Goal: Information Seeking & Learning: Learn about a topic

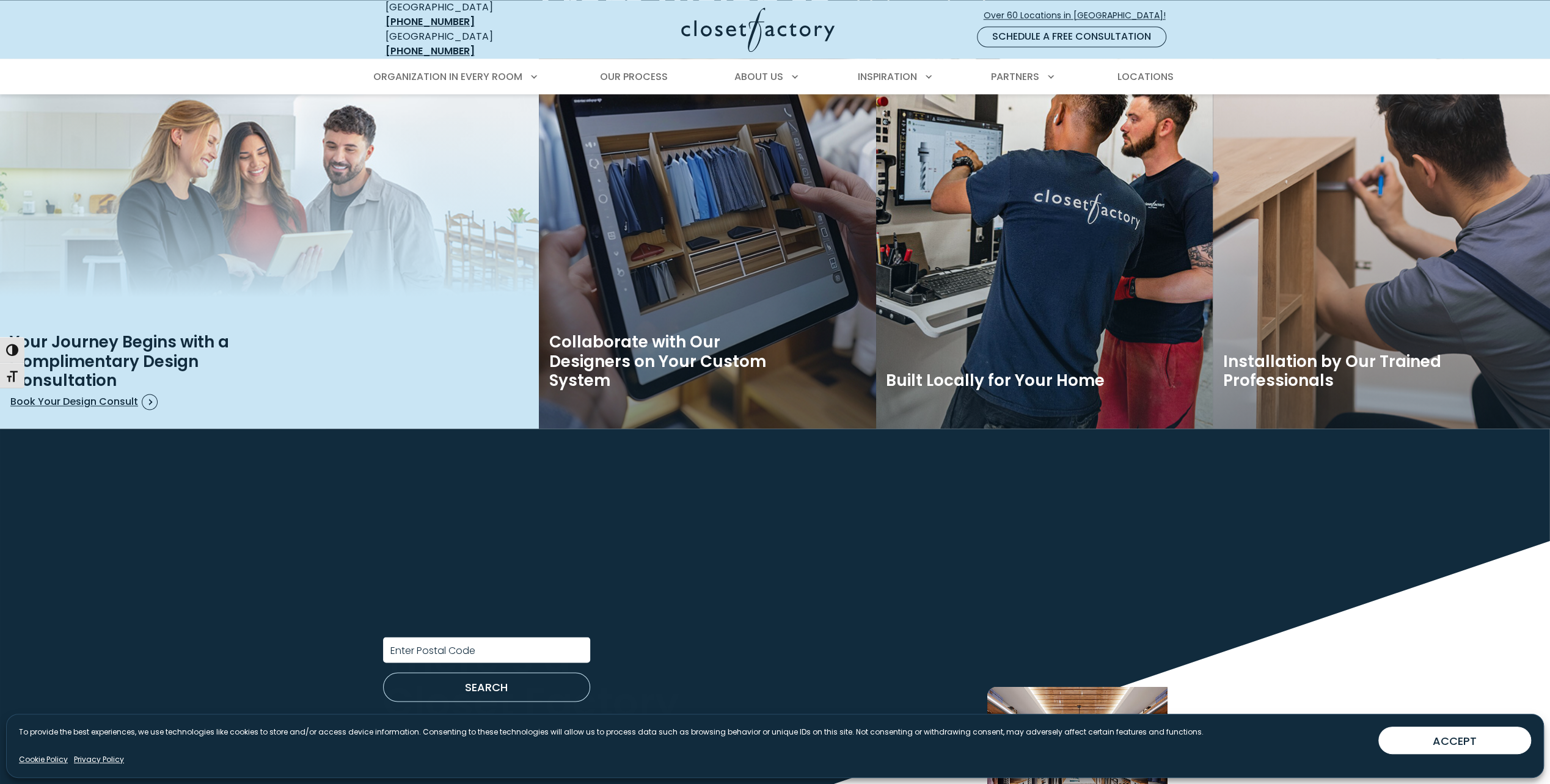
scroll to position [2137, 0]
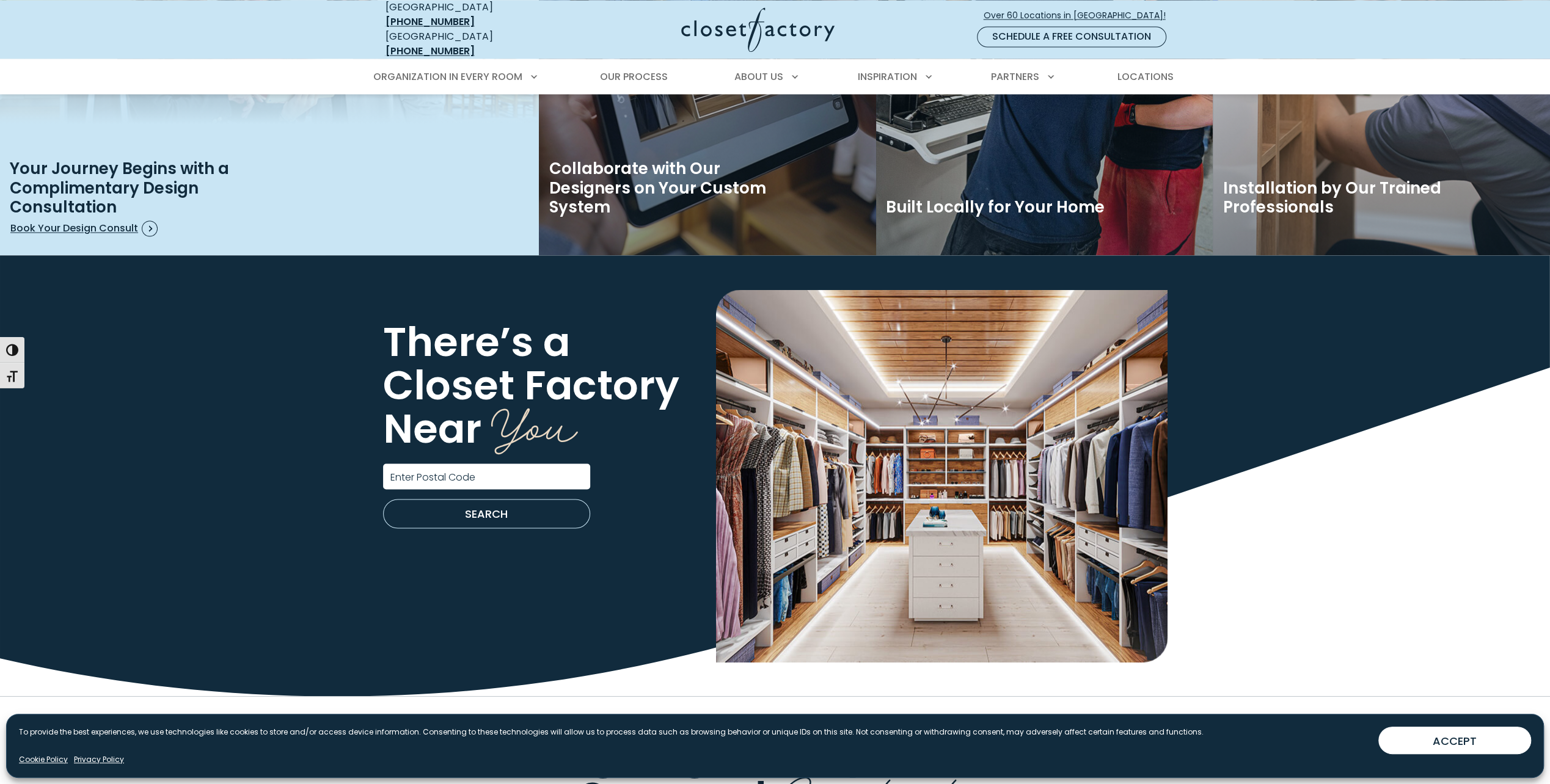
drag, startPoint x: 311, startPoint y: 4, endPoint x: 409, endPoint y: 109, distance: 143.6
click at [409, 109] on img "Image Tiles" at bounding box center [269, 67] width 539 height 377
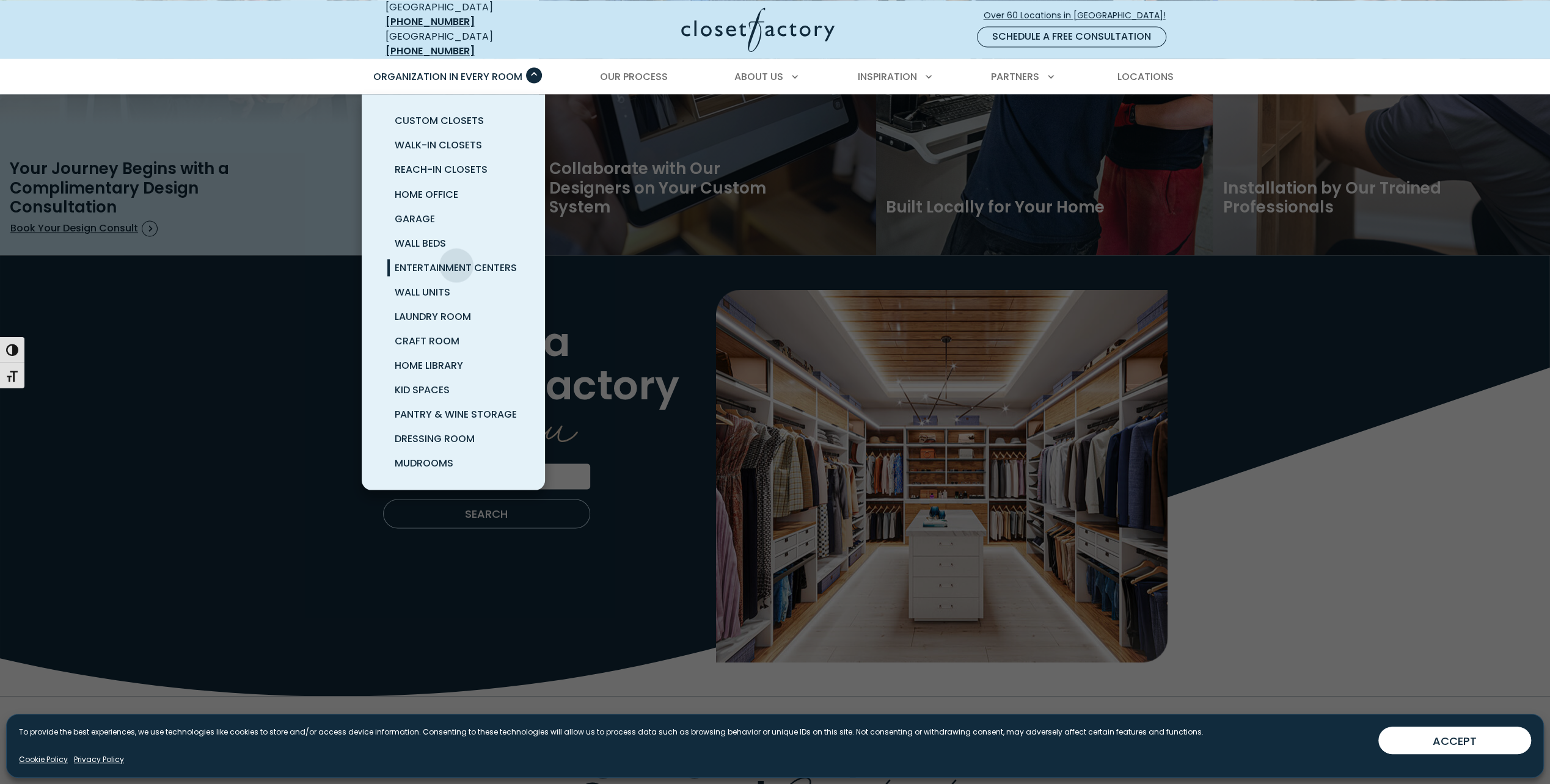
click at [456, 260] on span "Entertainment Centers" at bounding box center [455, 267] width 122 height 14
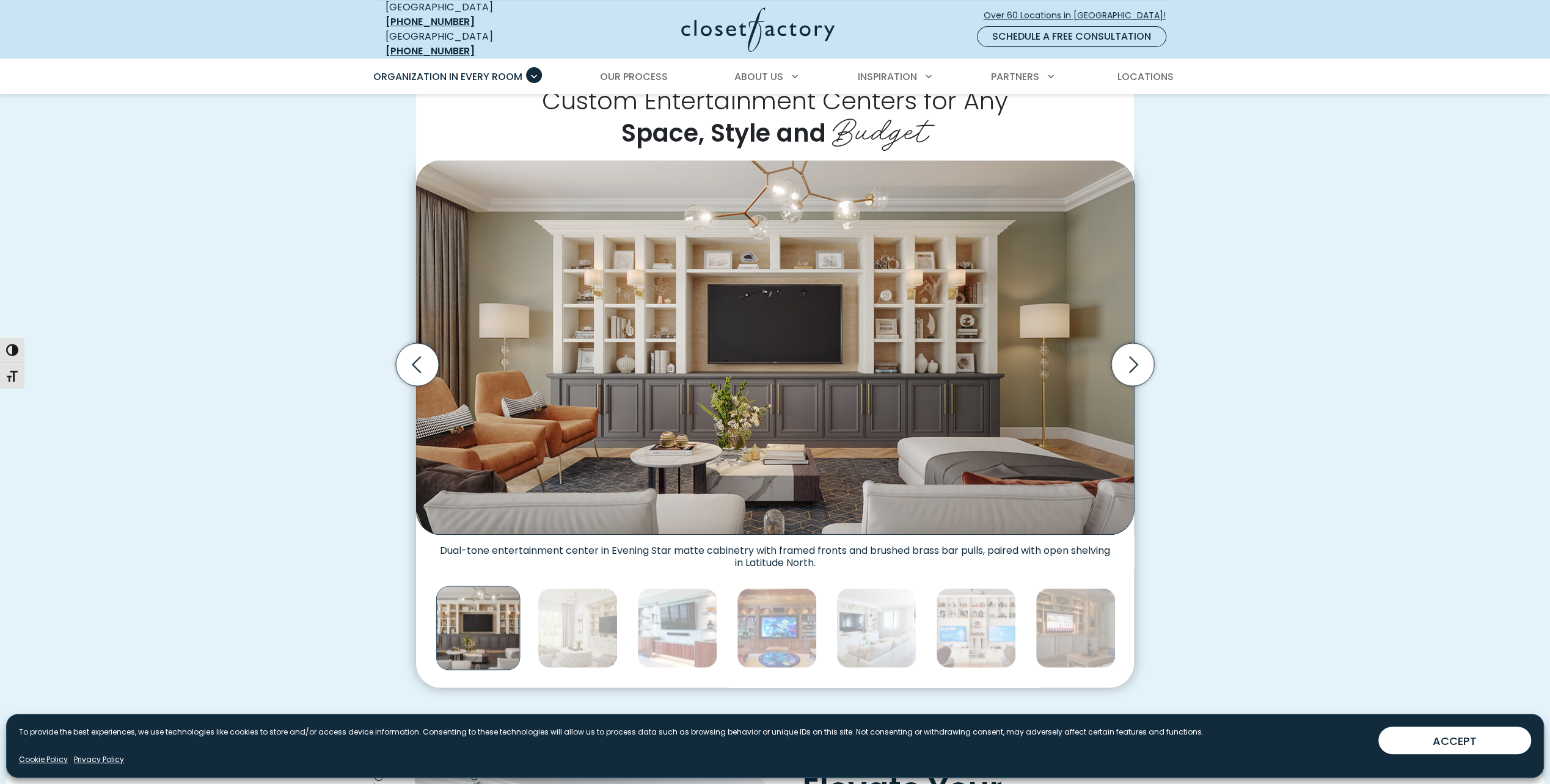
scroll to position [367, 0]
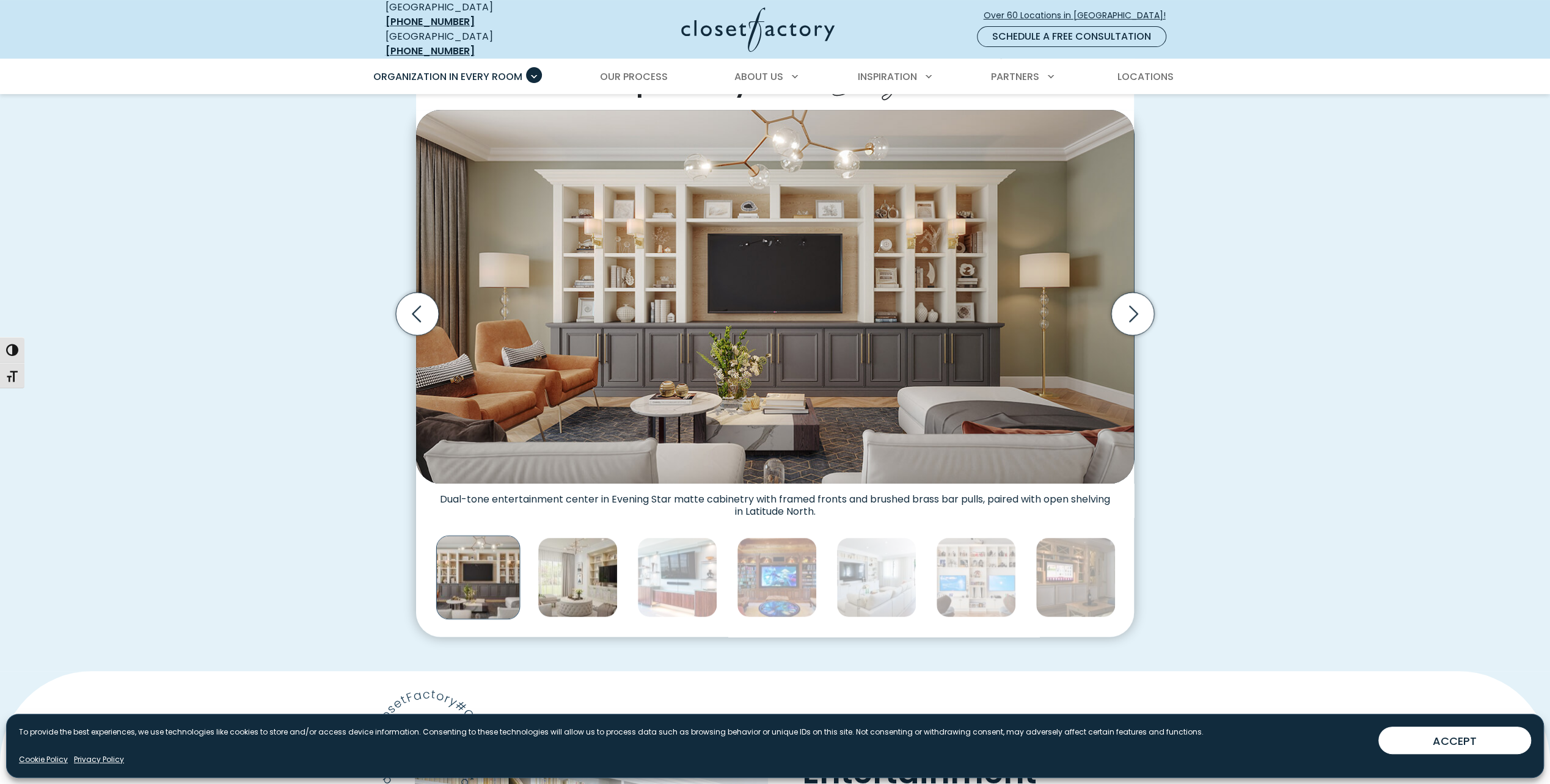
click at [573, 560] on img "Thumbnail Gallery" at bounding box center [578, 577] width 81 height 80
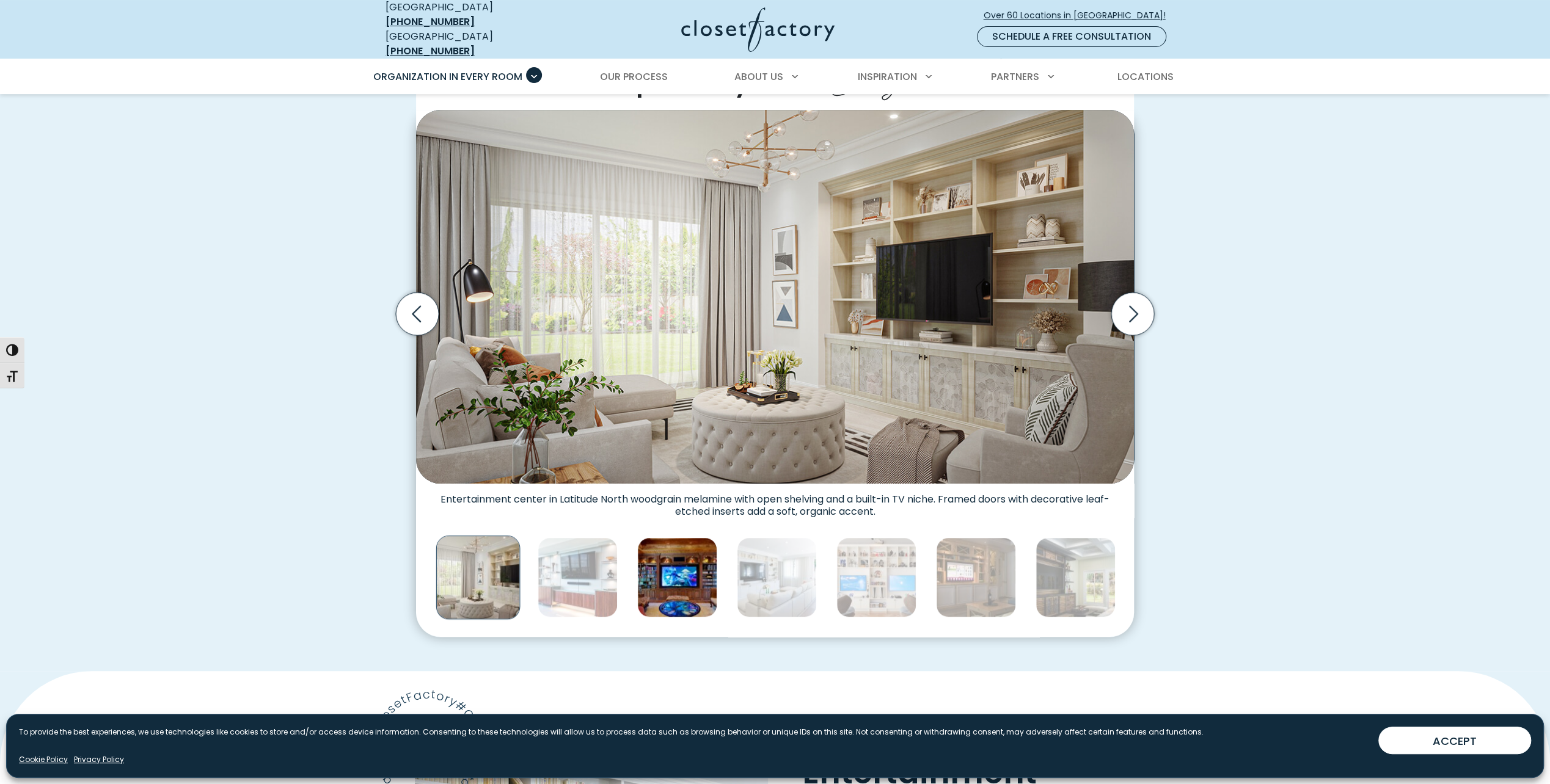
click at [672, 572] on img "Thumbnail Gallery" at bounding box center [677, 577] width 81 height 80
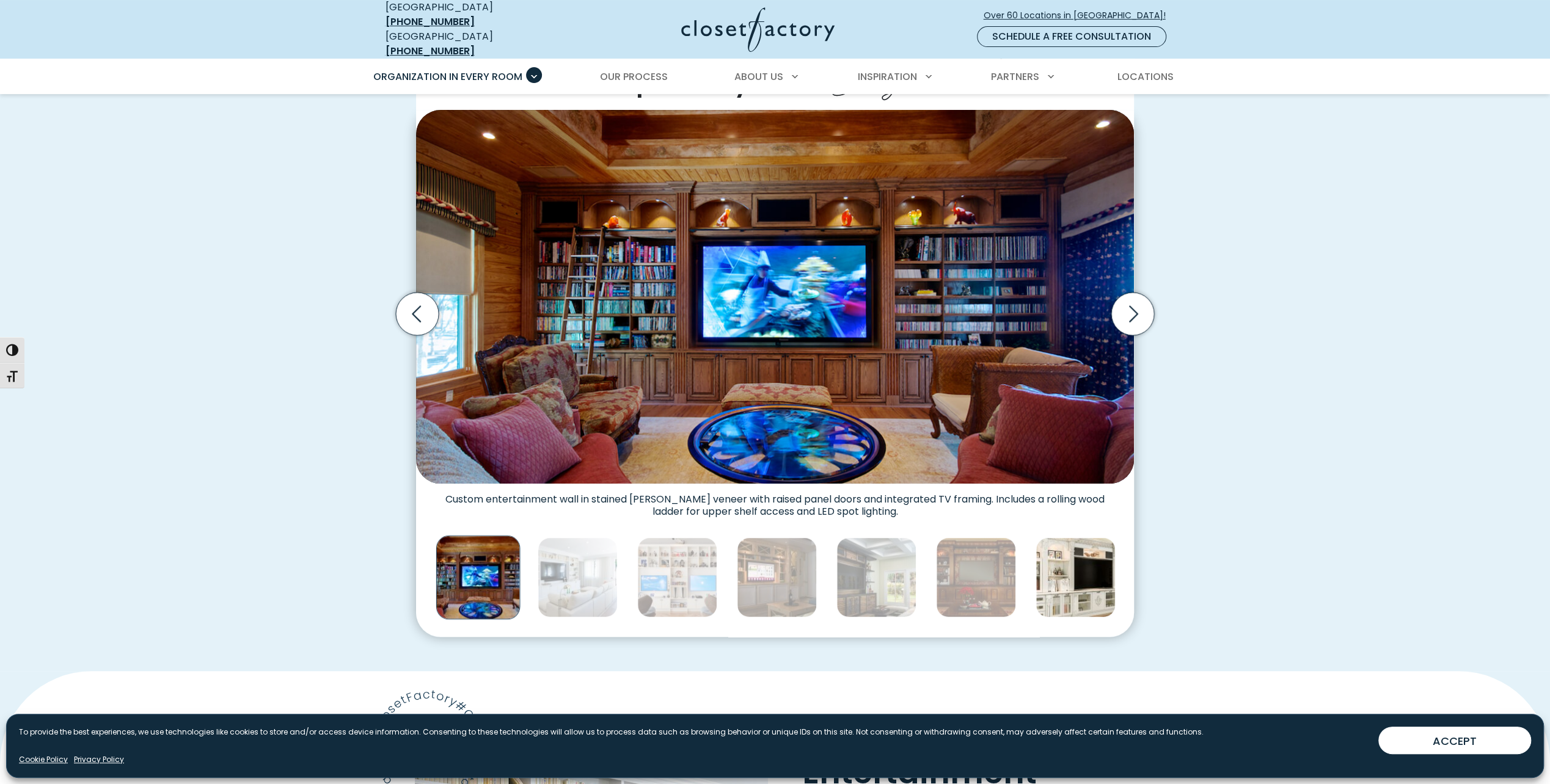
click at [1087, 586] on img "Thumbnail Gallery" at bounding box center [1076, 577] width 81 height 80
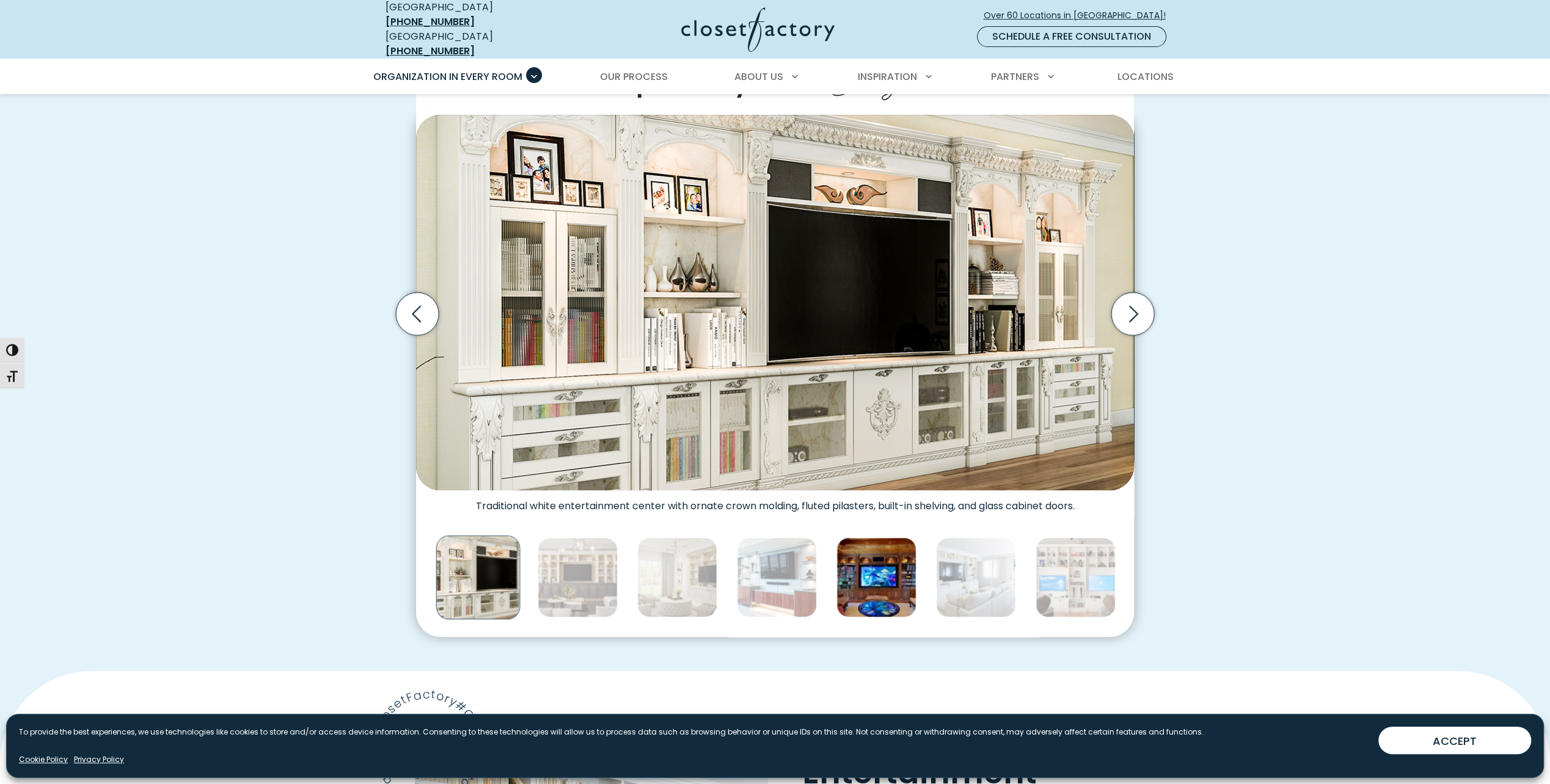
click at [867, 585] on img "Thumbnail Gallery" at bounding box center [876, 577] width 81 height 80
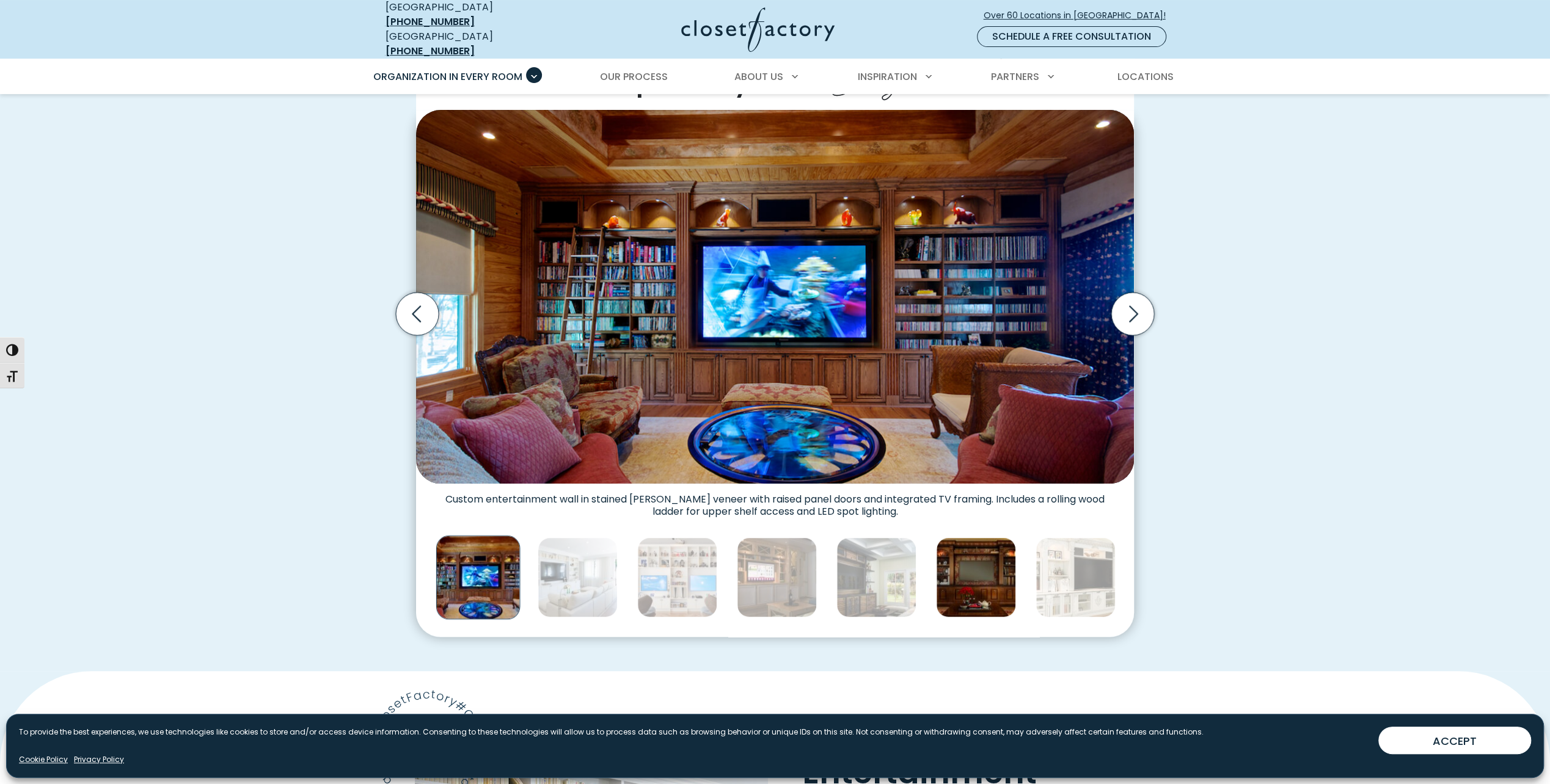
click at [958, 569] on img "Thumbnail Gallery" at bounding box center [976, 577] width 81 height 80
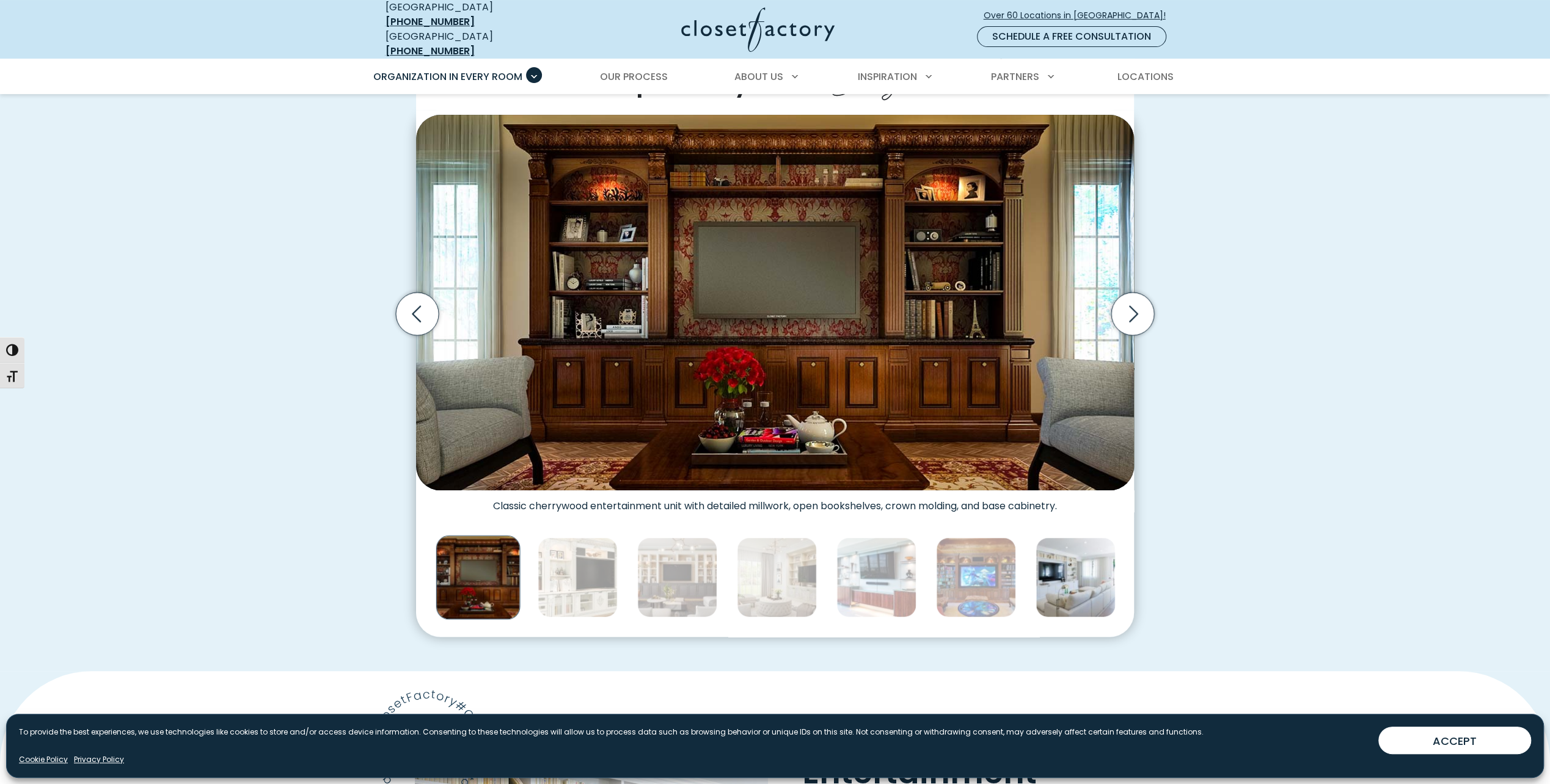
click at [1044, 568] on img "Thumbnail Gallery" at bounding box center [1076, 577] width 81 height 80
